Goal: Task Accomplishment & Management: Manage account settings

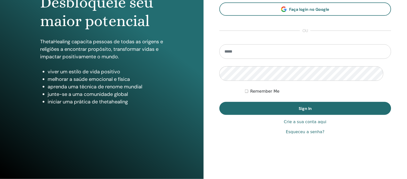
scroll to position [94, 0]
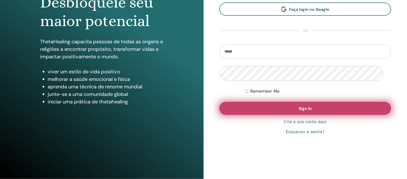
type input "**********"
click at [281, 105] on button "Sign In" at bounding box center [305, 108] width 172 height 13
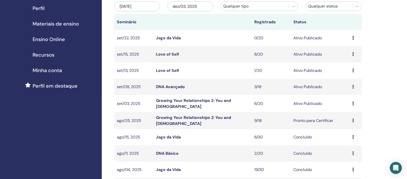
scroll to position [63, 0]
click at [201, 109] on link "Growing Your Relationships 2: You and [DEMOGRAPHIC_DATA]" at bounding box center [193, 103] width 75 height 11
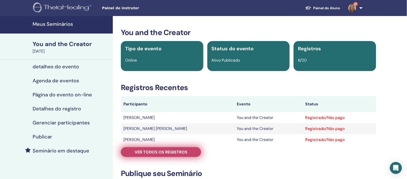
click at [174, 155] on span "Ver todos os registros" at bounding box center [161, 152] width 53 height 5
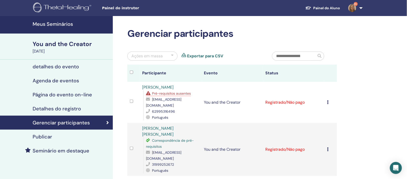
click at [159, 90] on link "[PERSON_NAME]" at bounding box center [157, 87] width 31 height 5
click at [50, 25] on h4 "Meus Seminários" at bounding box center [71, 24] width 77 height 6
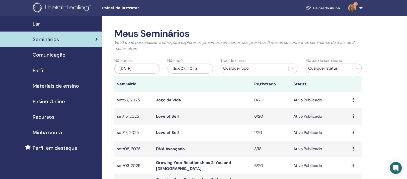
click at [168, 119] on link "Love of Self" at bounding box center [167, 116] width 23 height 5
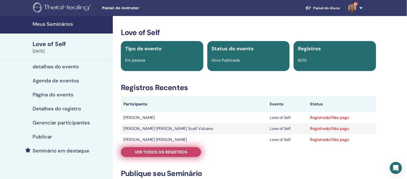
click at [146, 155] on span "Ver todos os registros" at bounding box center [161, 152] width 53 height 5
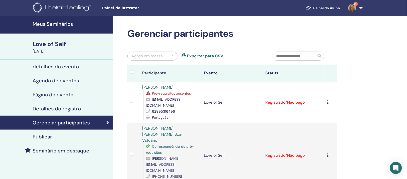
click at [57, 24] on h4 "Meus Seminários" at bounding box center [71, 24] width 77 height 6
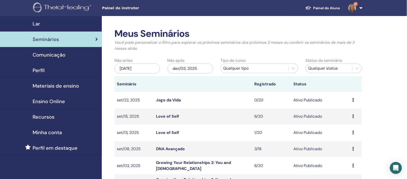
click at [172, 119] on link "Love of Self" at bounding box center [167, 116] width 23 height 5
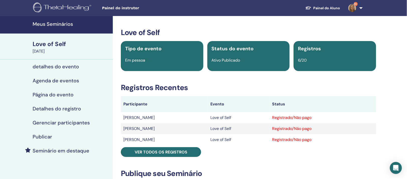
click at [61, 25] on h4 "Meus Seminários" at bounding box center [71, 24] width 77 height 6
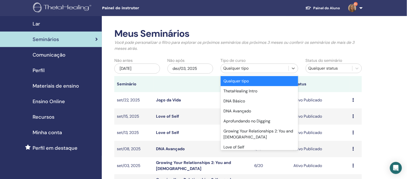
click at [228, 71] on div "Qualquer tipo" at bounding box center [254, 68] width 63 height 6
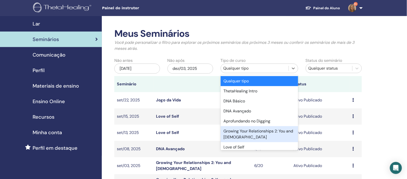
click at [251, 142] on div "Growing Your Relationships 2: You and God" at bounding box center [259, 134] width 77 height 16
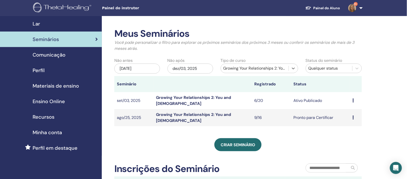
click at [141, 74] on div "jun/03, 2025" at bounding box center [137, 69] width 46 height 10
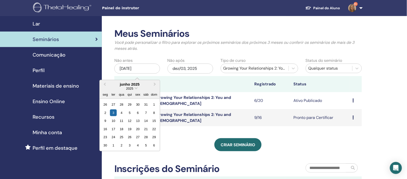
click at [141, 91] on div "2025" at bounding box center [130, 89] width 60 height 4
click at [138, 90] on span "Choose Date" at bounding box center [136, 87] width 3 height 3
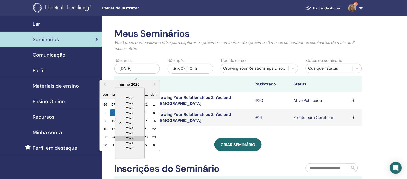
click at [138, 141] on div "2022" at bounding box center [130, 138] width 30 height 5
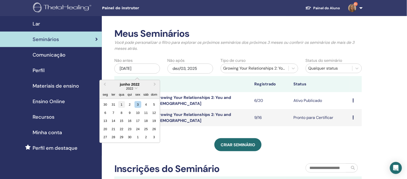
click at [125, 108] on div "1" at bounding box center [121, 104] width 7 height 7
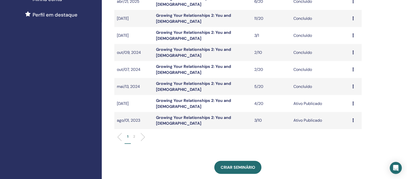
scroll to position [157, 0]
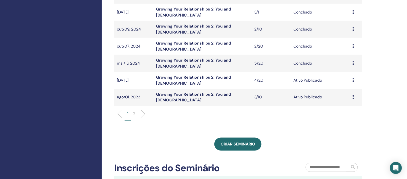
click at [142, 118] on li at bounding box center [141, 114] width 9 height 9
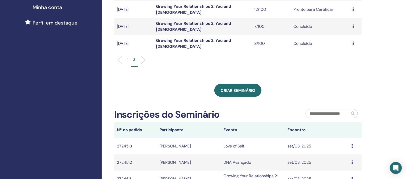
scroll to position [94, 0]
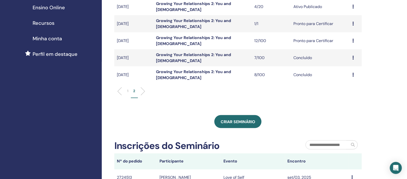
click at [165, 63] on link "Growing Your Relationships 2: You and God" at bounding box center [193, 57] width 75 height 11
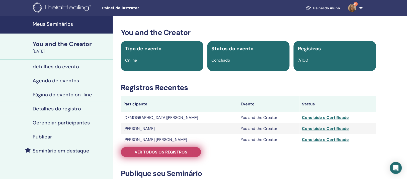
click at [147, 155] on span "Ver todos os registros" at bounding box center [161, 152] width 53 height 5
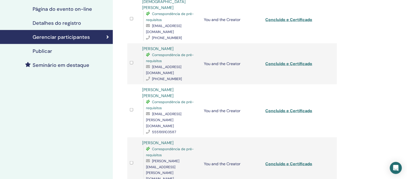
scroll to position [94, 0]
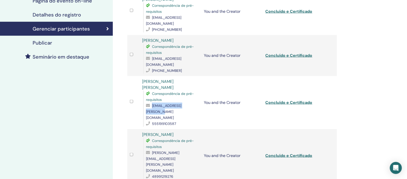
drag, startPoint x: 197, startPoint y: 102, endPoint x: 153, endPoint y: 101, distance: 44.1
click at [153, 103] on div "[EMAIL_ADDRESS][PERSON_NAME][DOMAIN_NAME]" at bounding box center [172, 112] width 53 height 18
copy span "[EMAIL_ADDRESS][PERSON_NAME][DOMAIN_NAME]"
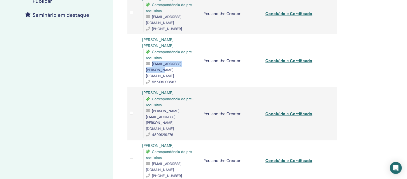
scroll to position [0, 0]
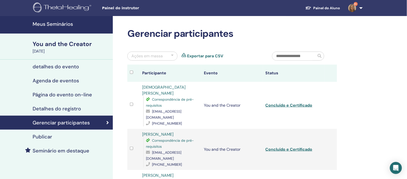
click at [52, 25] on h4 "Meus Seminários" at bounding box center [71, 24] width 77 height 6
